Goal: Task Accomplishment & Management: Manage account settings

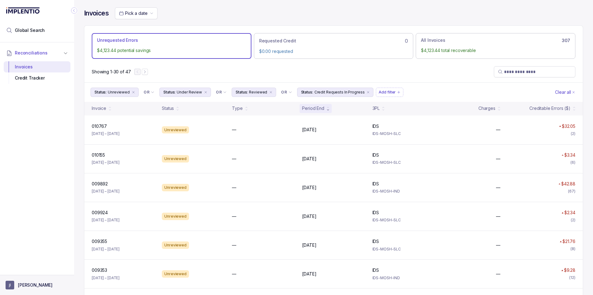
click at [37, 285] on button "[PERSON_NAME]" at bounding box center [37, 284] width 63 height 9
click at [28, 275] on div "Logout" at bounding box center [37, 271] width 59 height 7
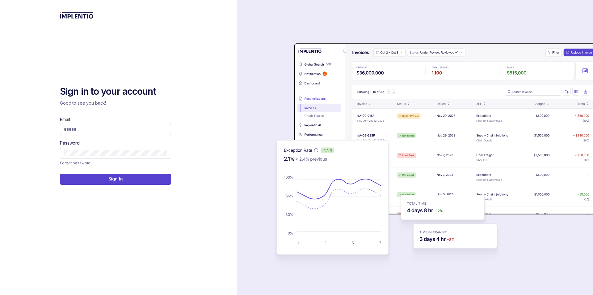
drag, startPoint x: 123, startPoint y: 137, endPoint x: 120, endPoint y: 131, distance: 7.3
click at [123, 137] on div "Email Password" at bounding box center [115, 137] width 111 height 42
click at [120, 128] on input "Email" at bounding box center [115, 129] width 103 height 6
type input "**********"
